Goal: Task Accomplishment & Management: Manage account settings

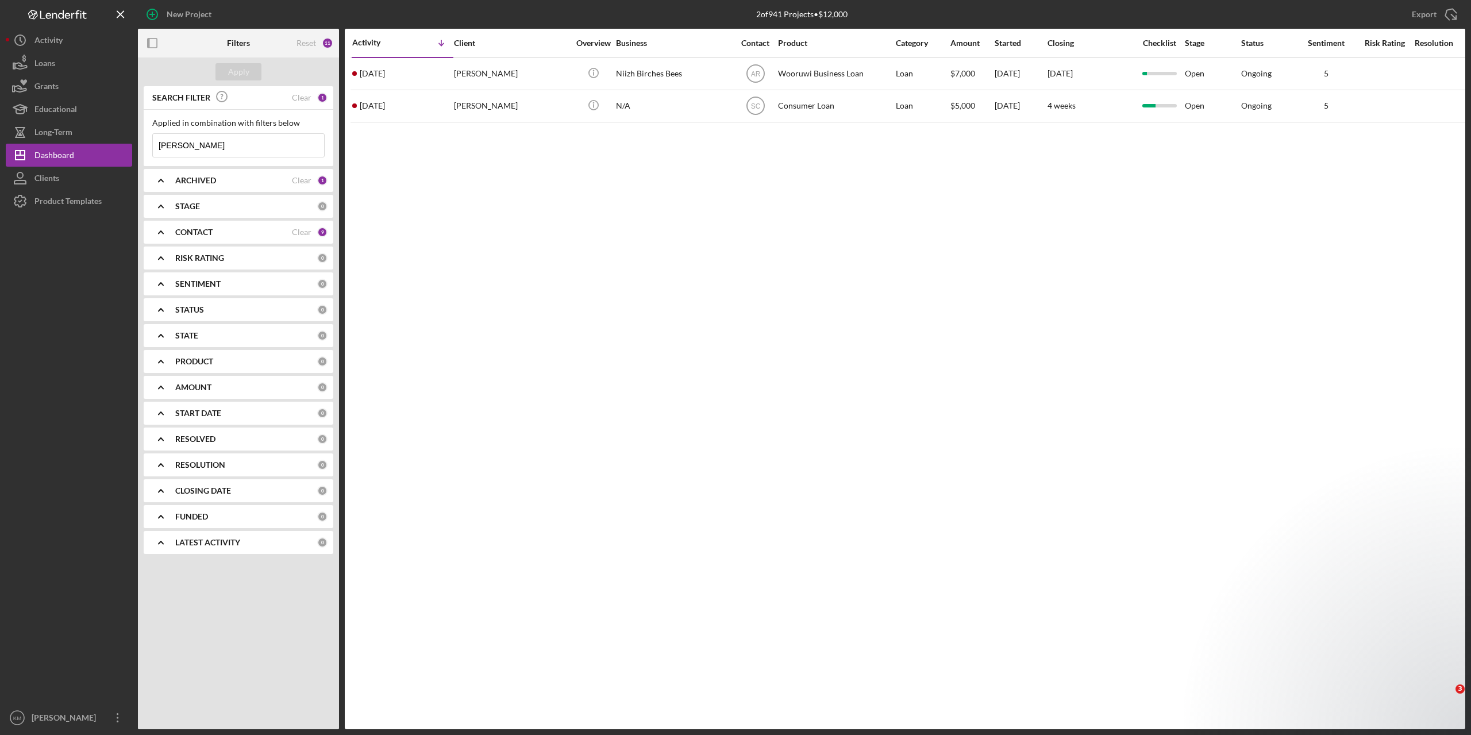
click at [229, 148] on input "[PERSON_NAME]" at bounding box center [238, 145] width 171 height 23
click at [229, 147] on input "[PERSON_NAME]" at bounding box center [238, 145] width 171 height 23
click at [229, 146] on input "[PERSON_NAME]" at bounding box center [238, 145] width 171 height 23
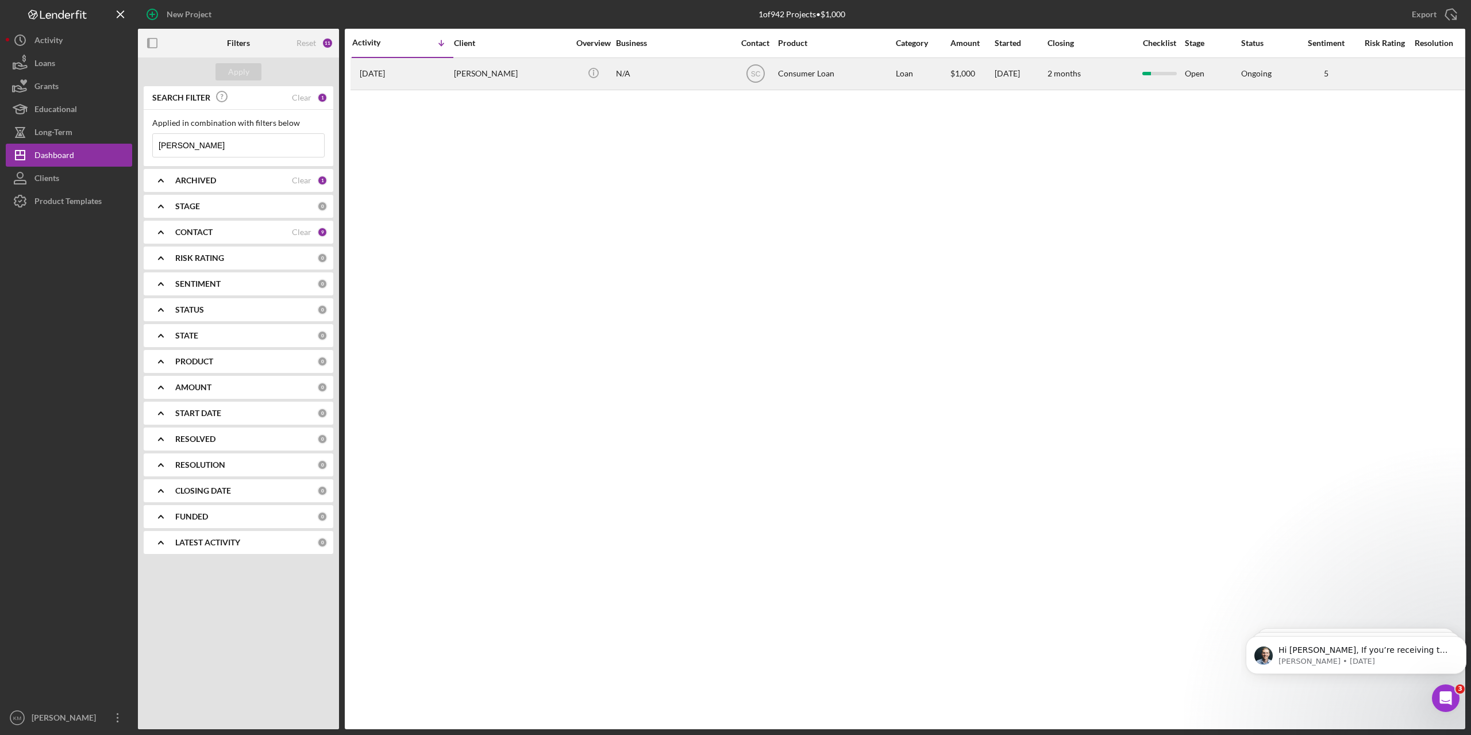
type input "[PERSON_NAME]"
click at [525, 79] on div "[PERSON_NAME]" at bounding box center [511, 74] width 115 height 30
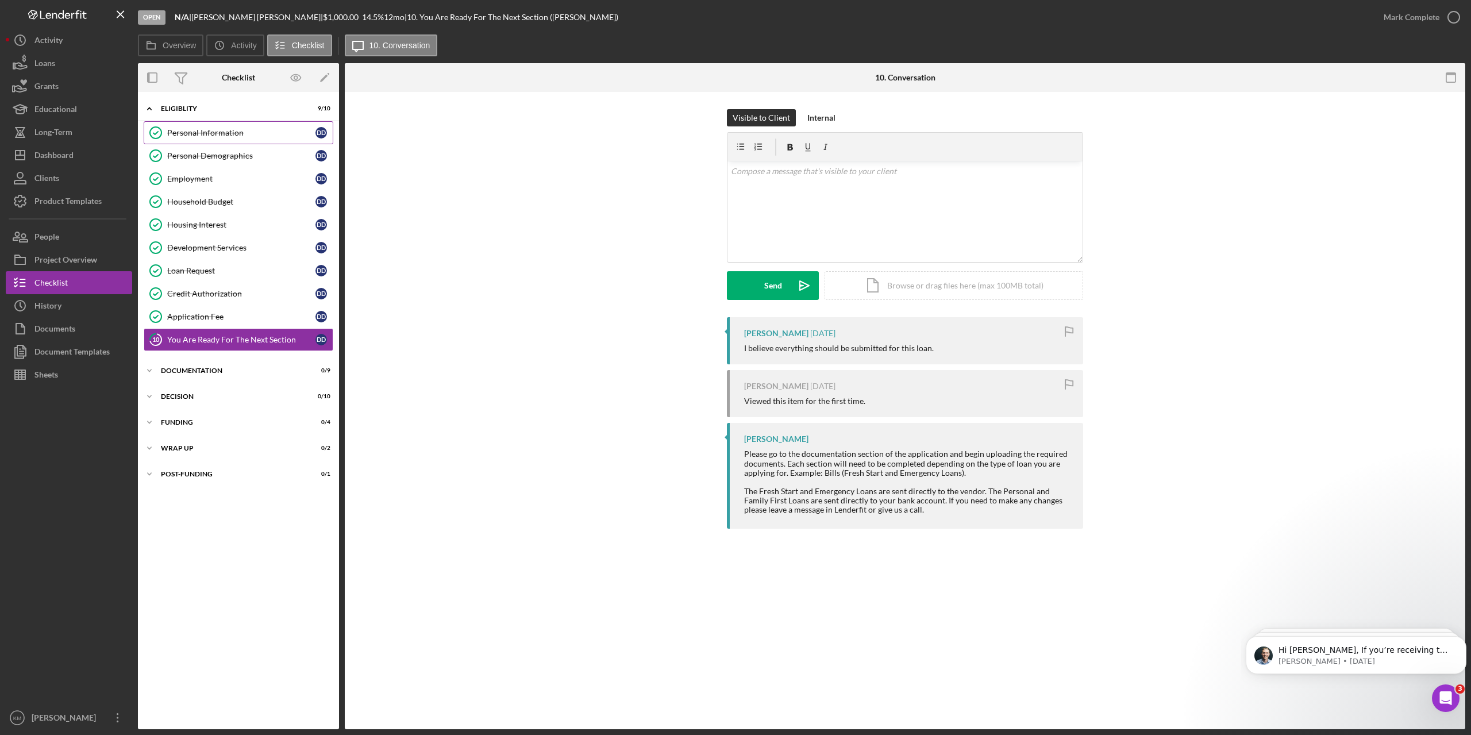
click at [225, 130] on div "Personal Information" at bounding box center [241, 132] width 148 height 9
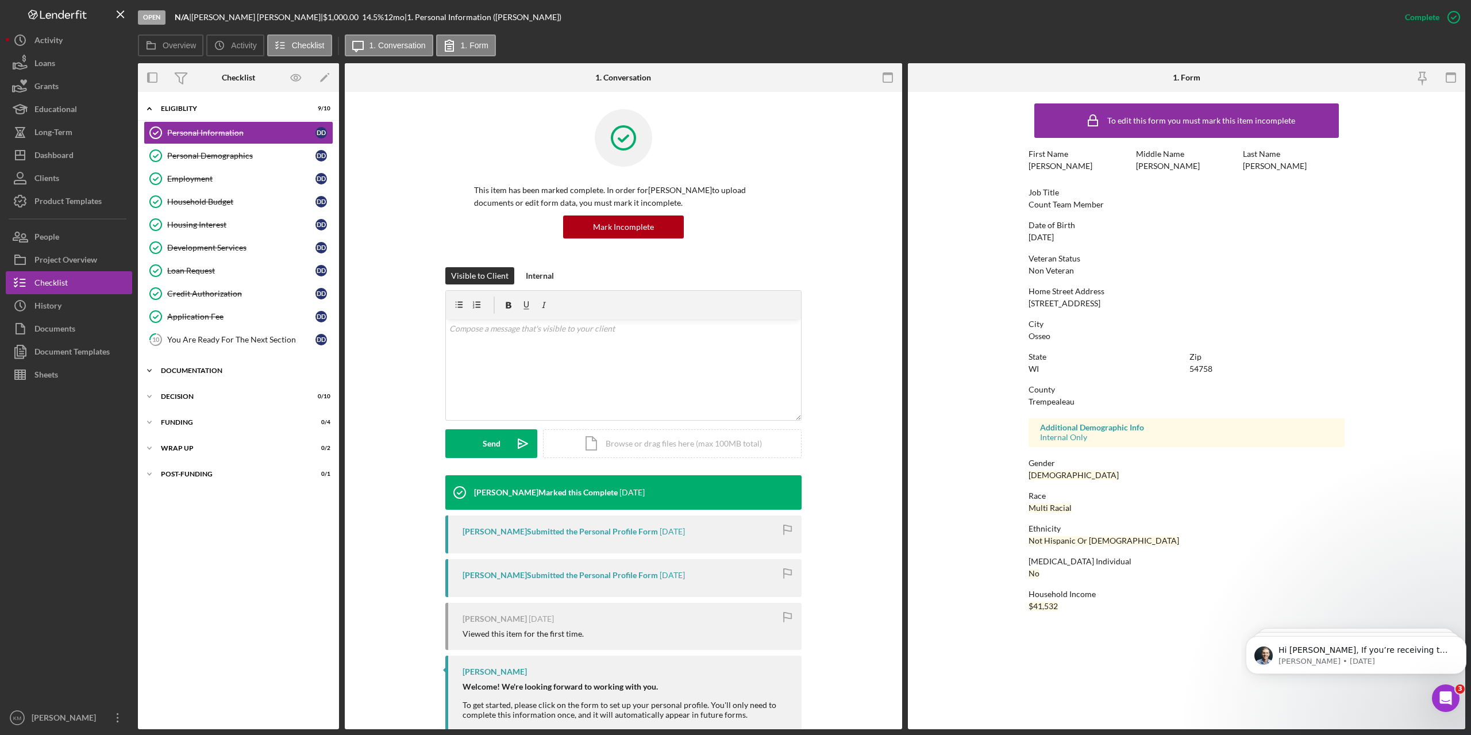
click at [214, 365] on div "Icon/Expander Documentation 0 / 9" at bounding box center [238, 370] width 201 height 23
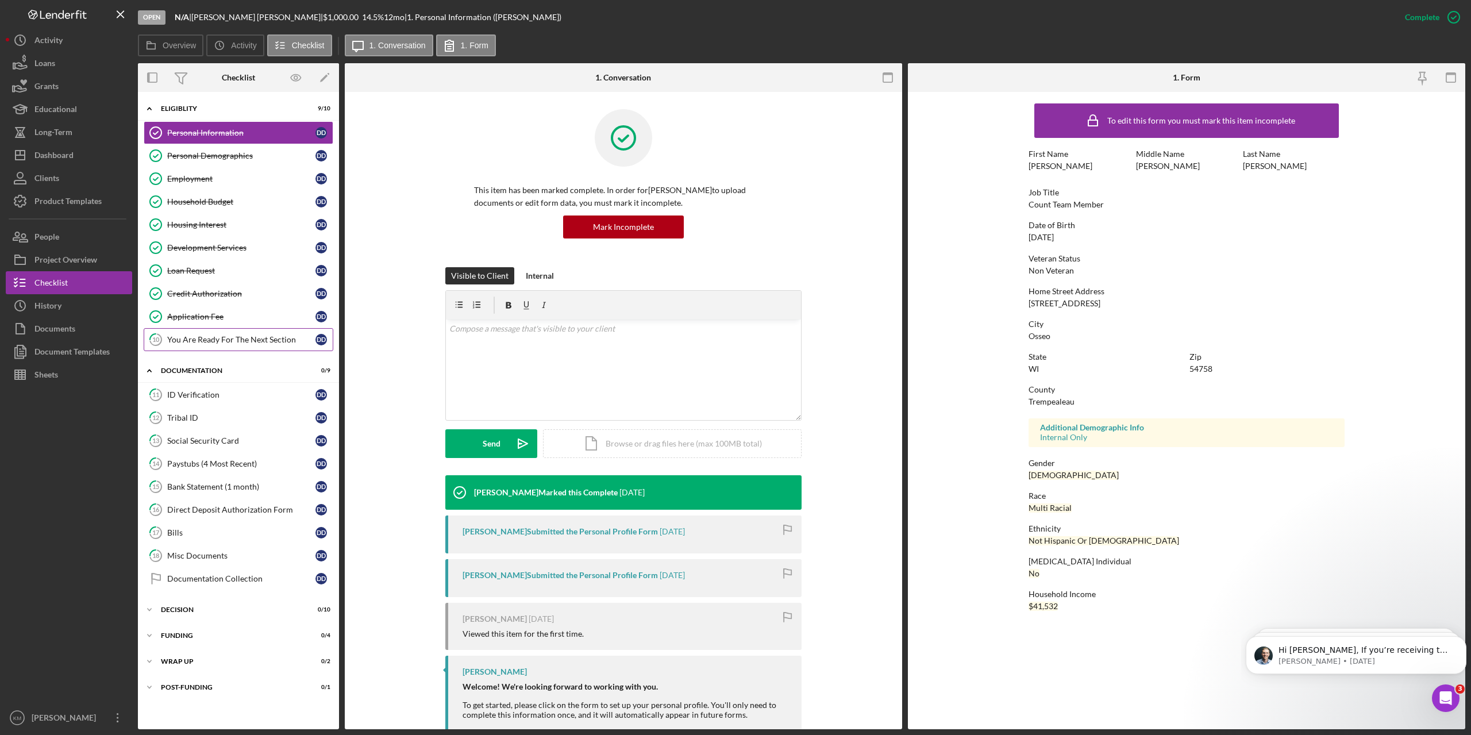
click at [213, 341] on div "You Are Ready For The Next Section" at bounding box center [241, 339] width 148 height 9
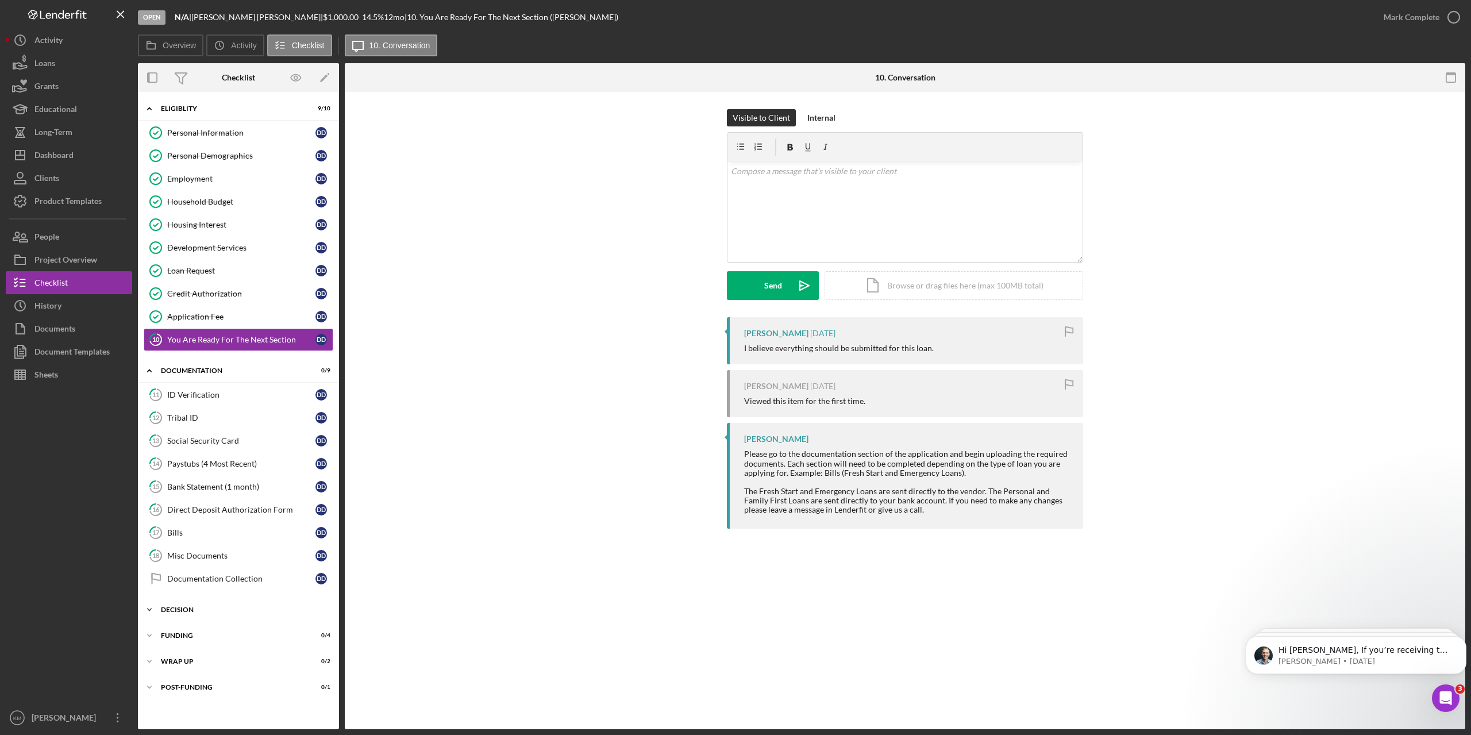
click at [167, 613] on div "Decision" at bounding box center [243, 609] width 164 height 7
click at [415, 191] on div "Visible to Client Internal v Color teal Color pink Remove color Add row above A…" at bounding box center [905, 213] width 1086 height 208
click at [193, 154] on div "Personal Demographics" at bounding box center [241, 155] width 148 height 9
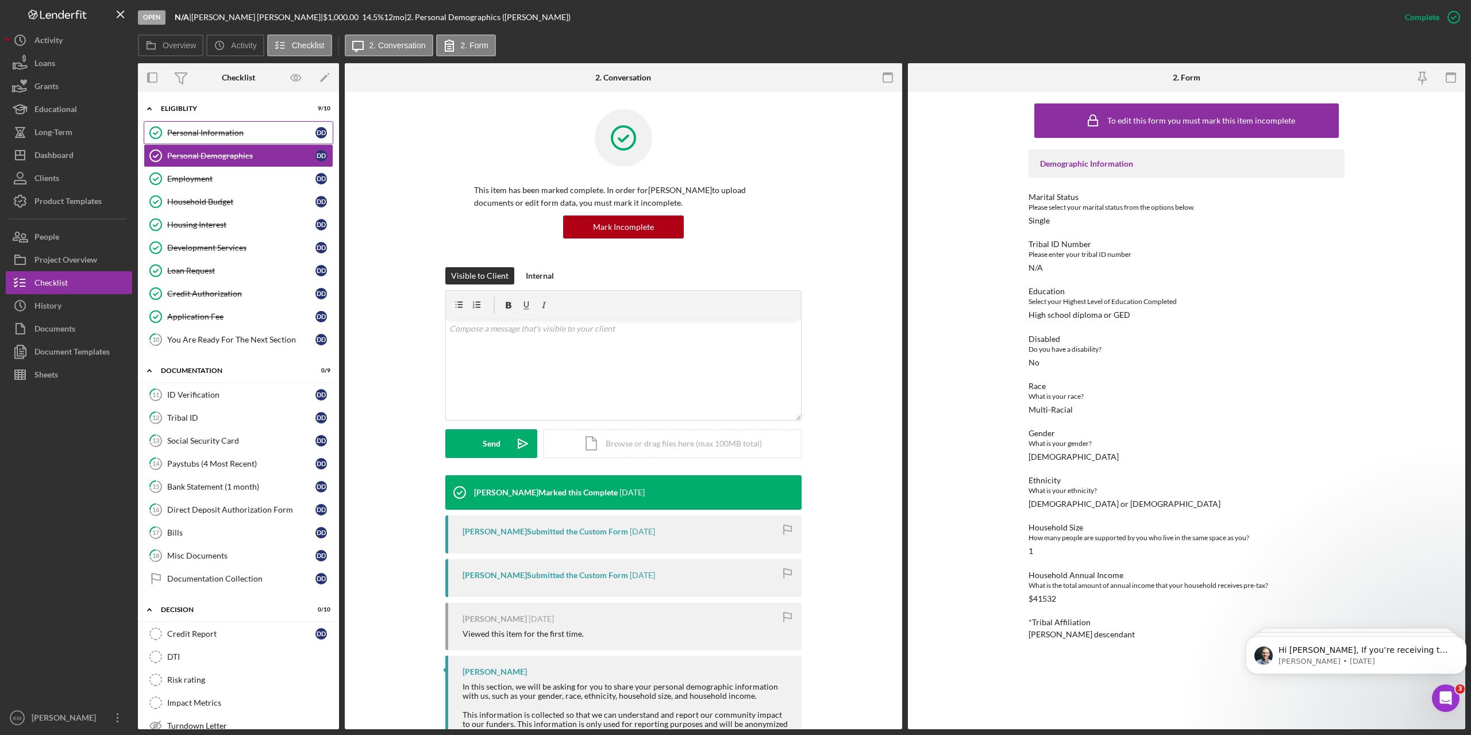
click at [190, 136] on div "Personal Information" at bounding box center [241, 132] width 148 height 9
